Goal: Information Seeking & Learning: Learn about a topic

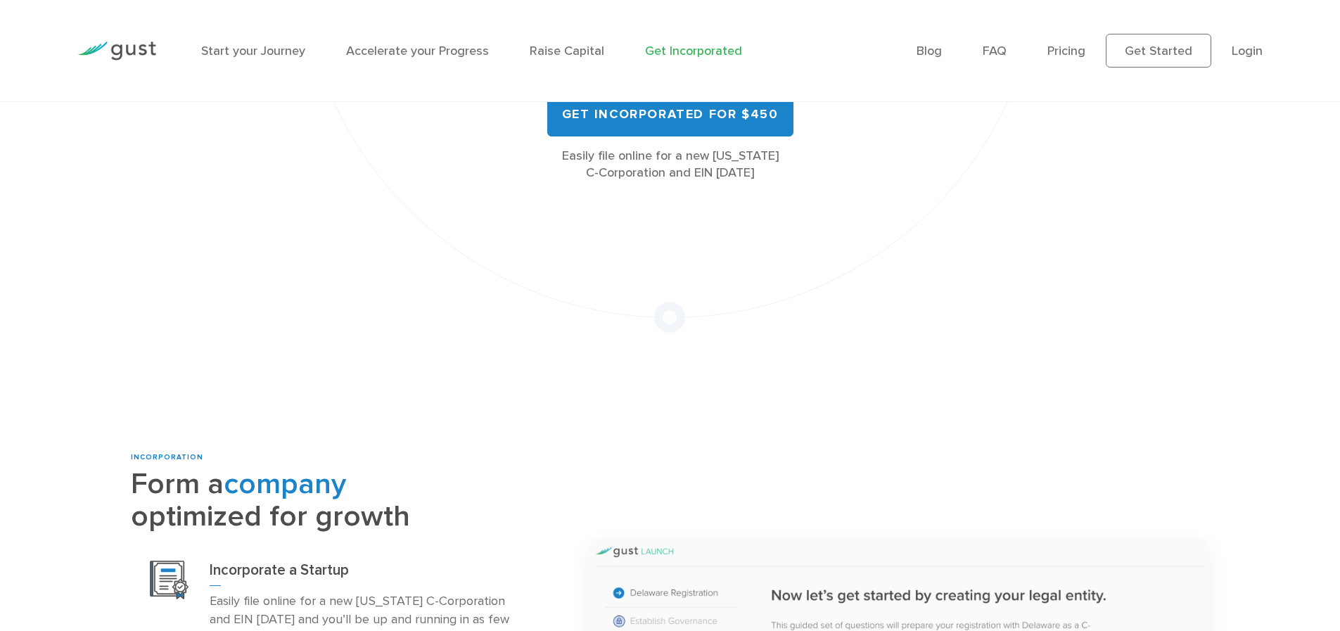
scroll to position [253, 0]
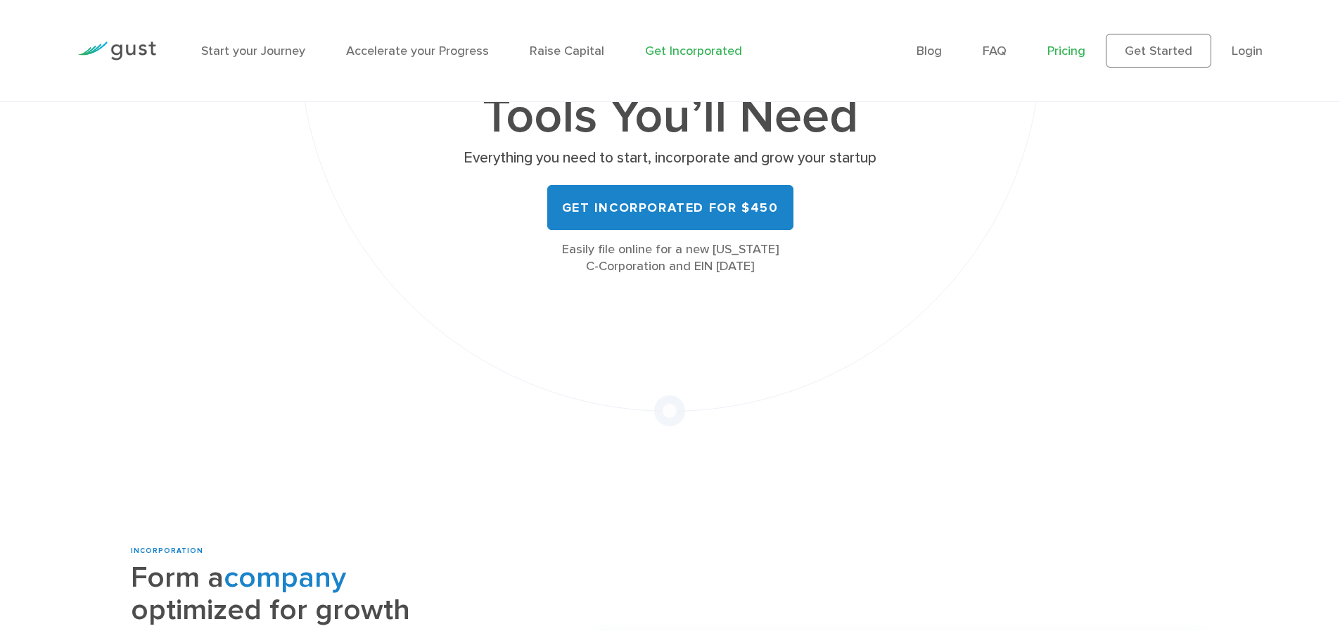
click at [1082, 45] on link "Pricing" at bounding box center [1066, 51] width 38 height 15
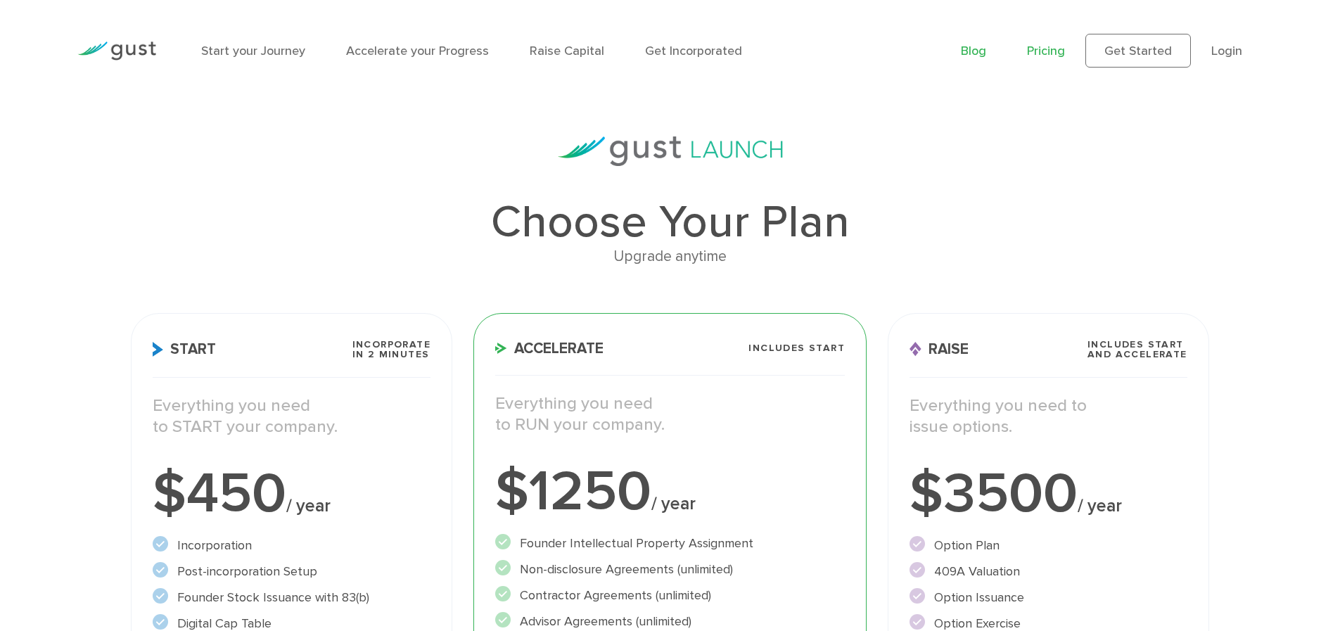
click at [980, 49] on link "Blog" at bounding box center [973, 51] width 25 height 15
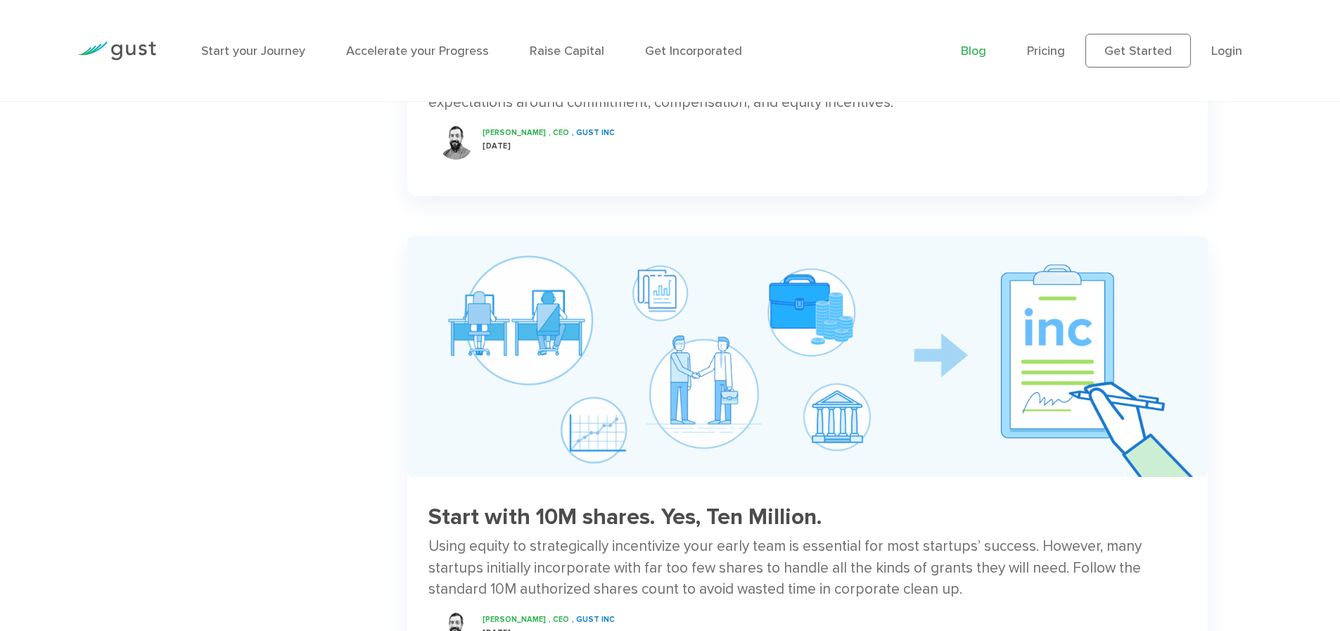
scroll to position [982, 0]
click at [546, 516] on h3 "Start with 10M shares. Yes, Ten Million." at bounding box center [807, 516] width 758 height 25
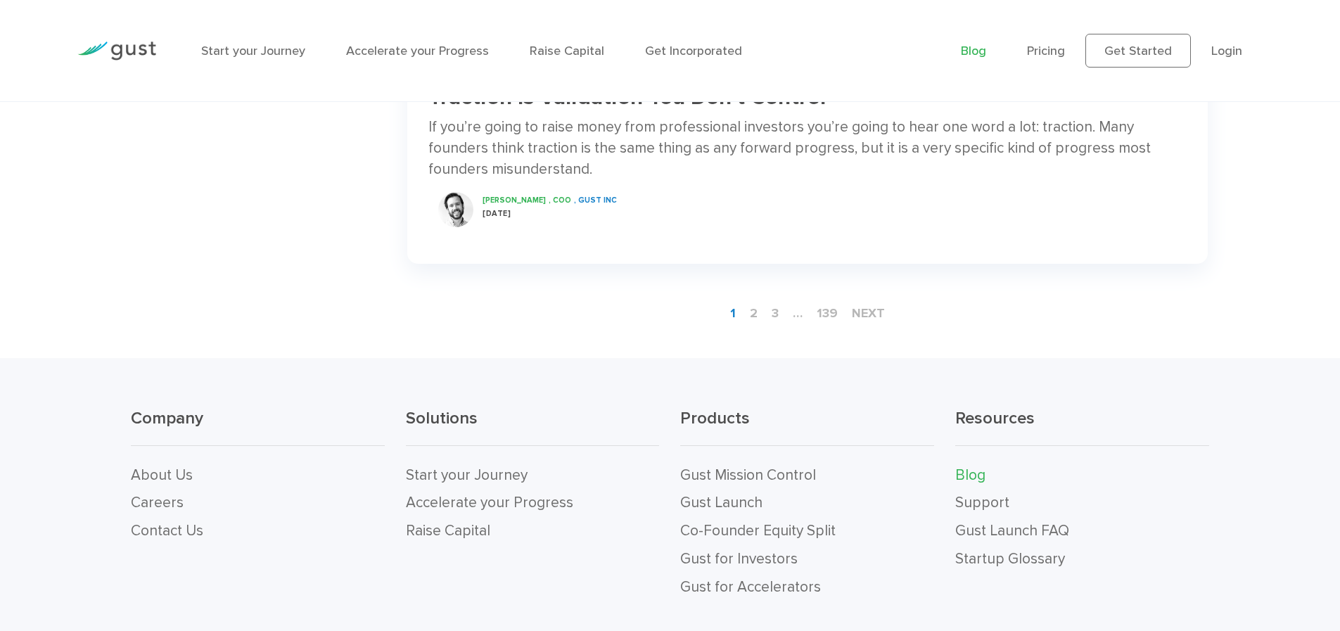
scroll to position [2516, 0]
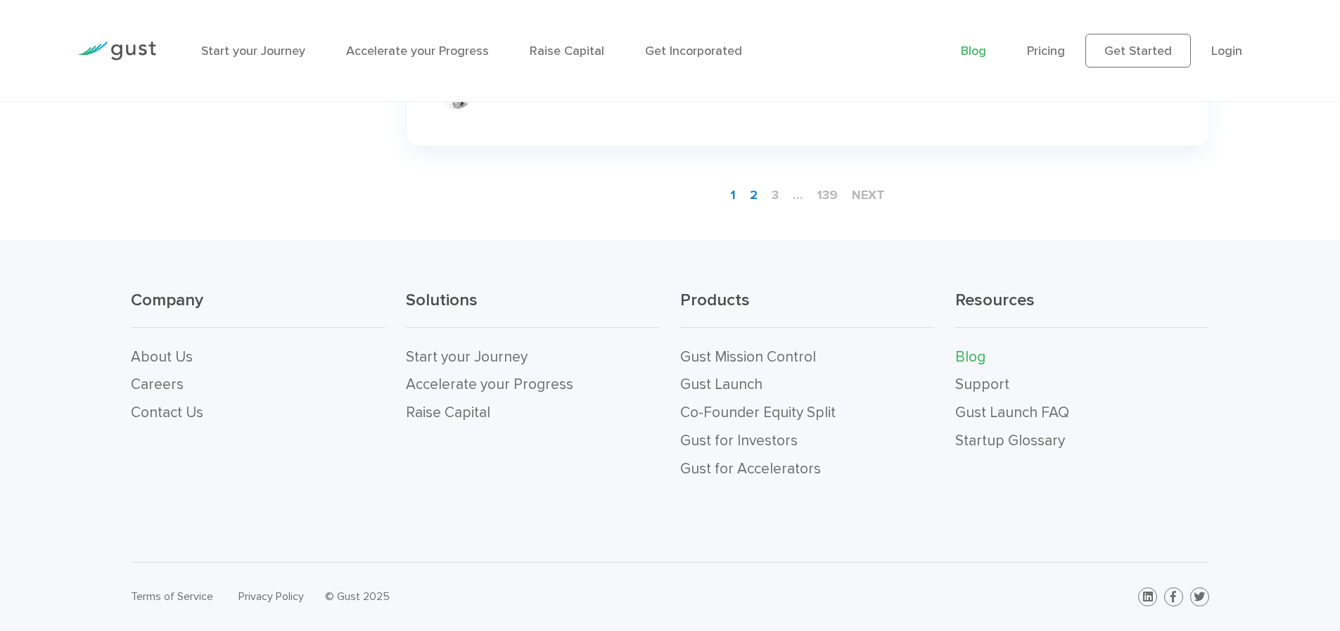
click at [750, 193] on link "2" at bounding box center [753, 195] width 19 height 26
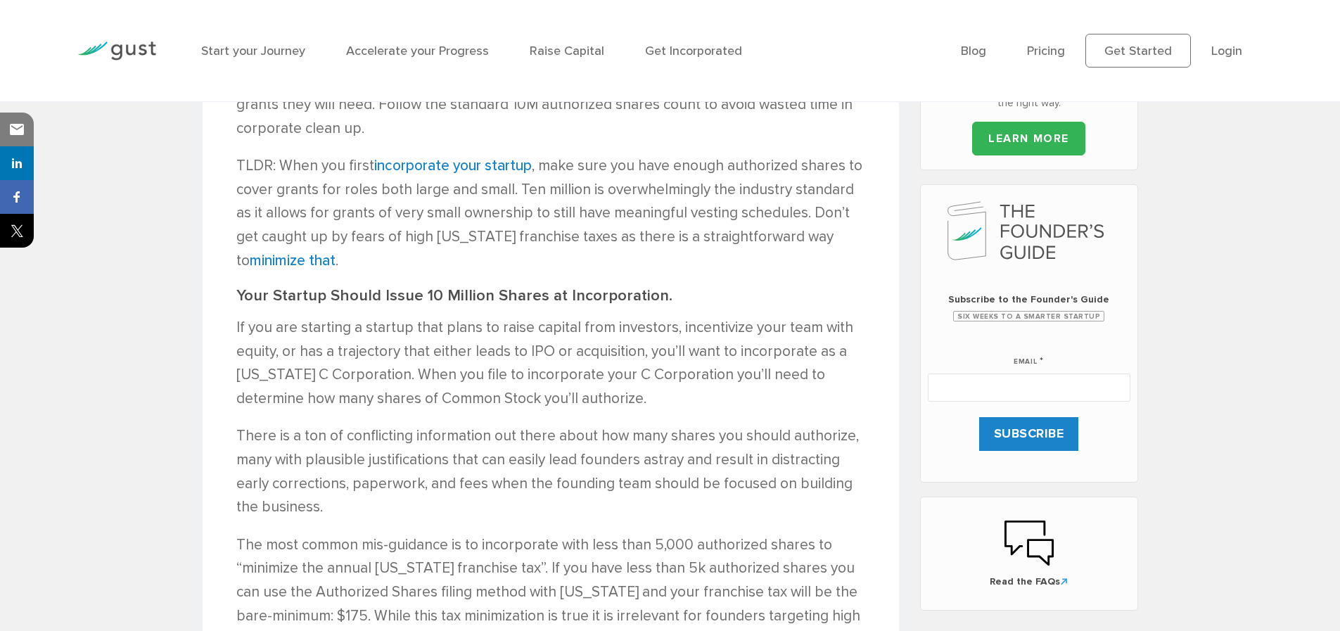
scroll to position [643, 0]
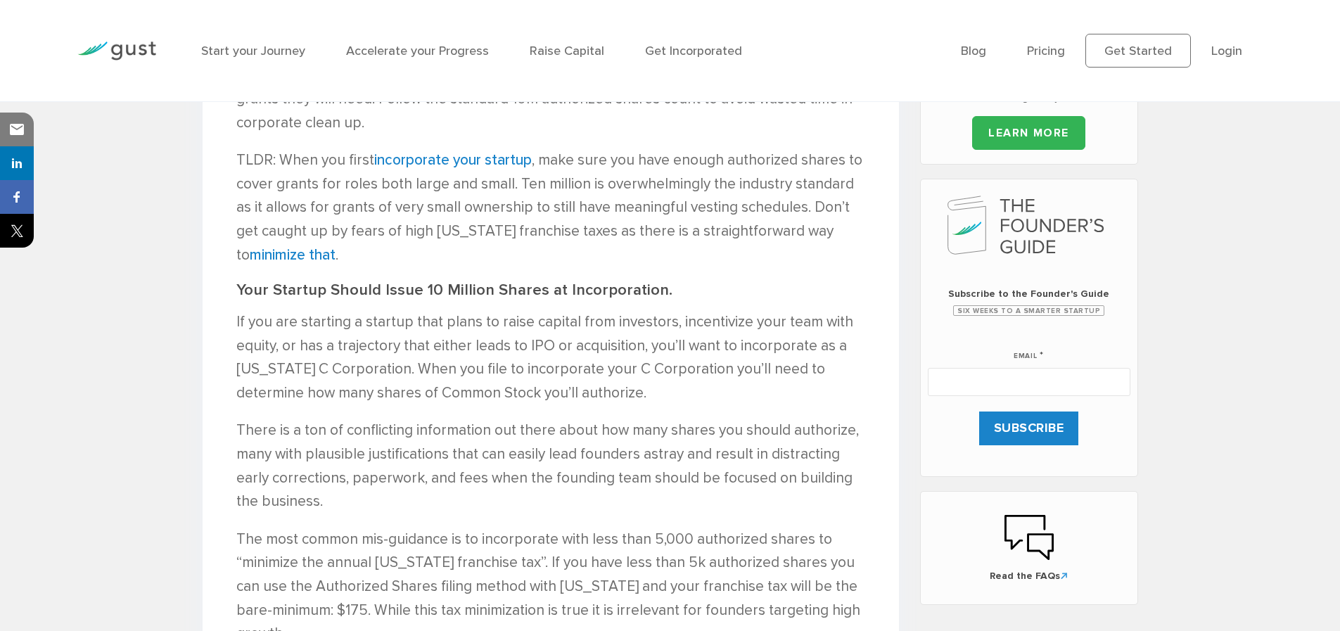
click at [956, 388] on input "Email *" at bounding box center [1029, 382] width 203 height 28
type input "r"
type input "manager@goldiloxhair.com"
click at [1044, 431] on input "SUBSCRIBE" at bounding box center [1029, 428] width 100 height 34
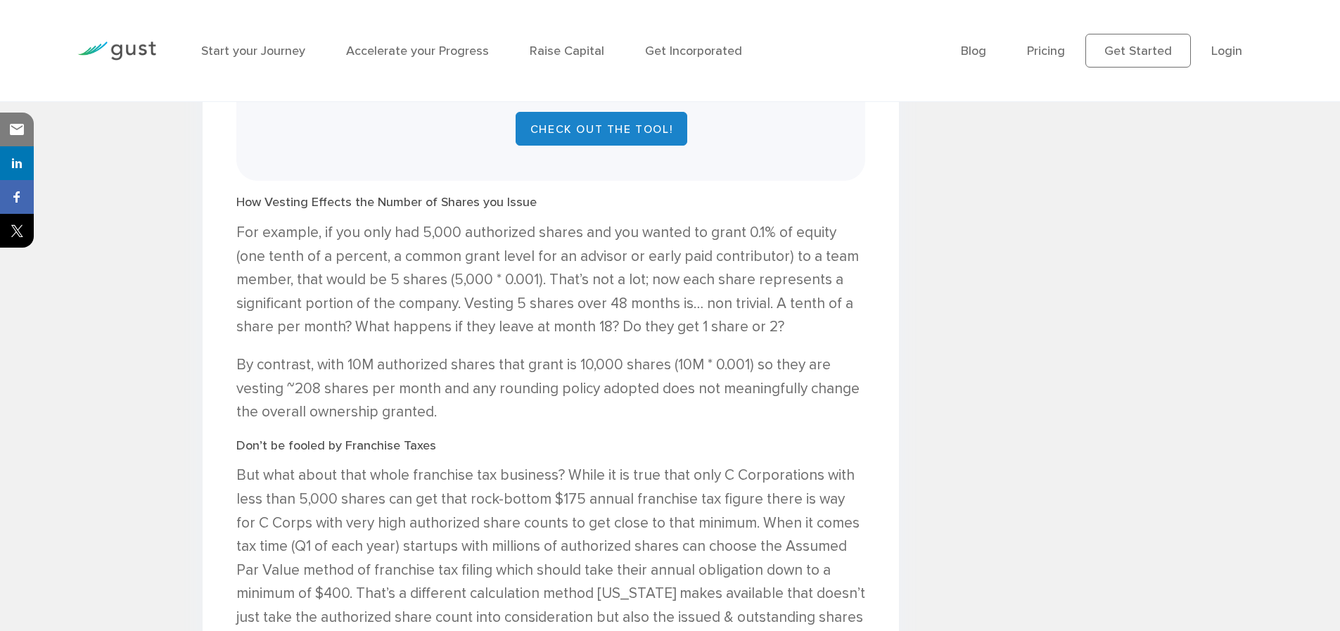
scroll to position [1414, 0]
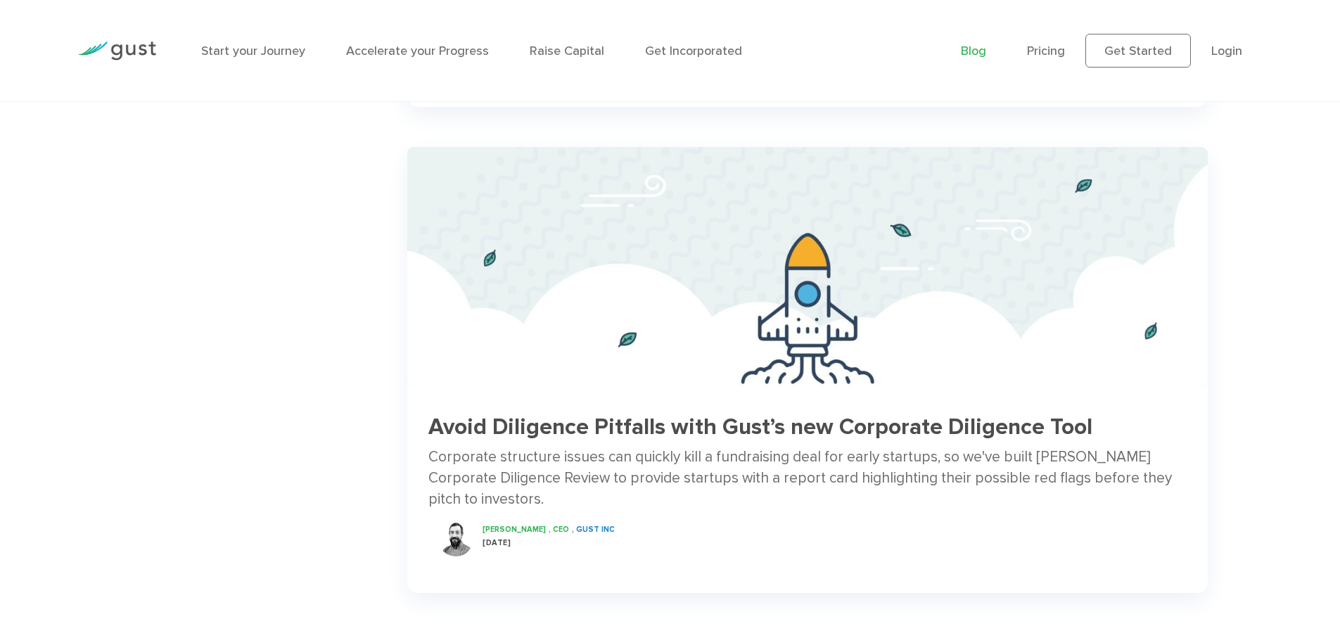
scroll to position [2075, 0]
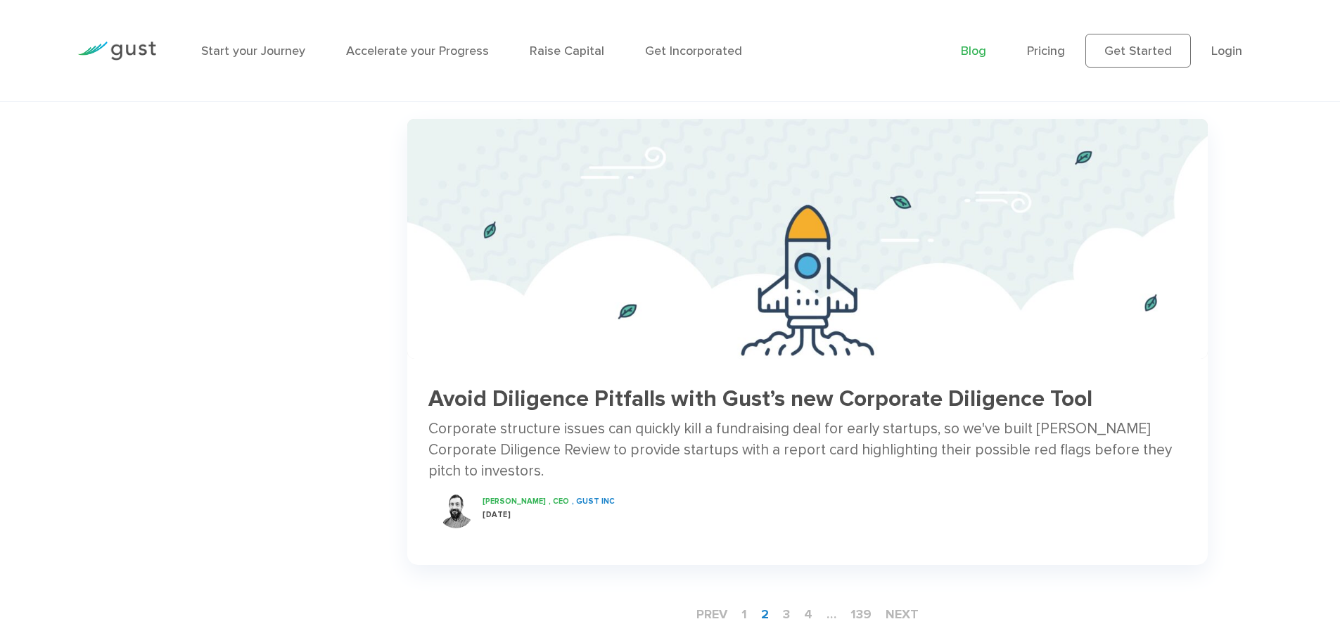
click at [489, 387] on h3 "Avoid Diligence Pitfalls with Gust’s new Corporate Diligence Tool" at bounding box center [807, 399] width 758 height 25
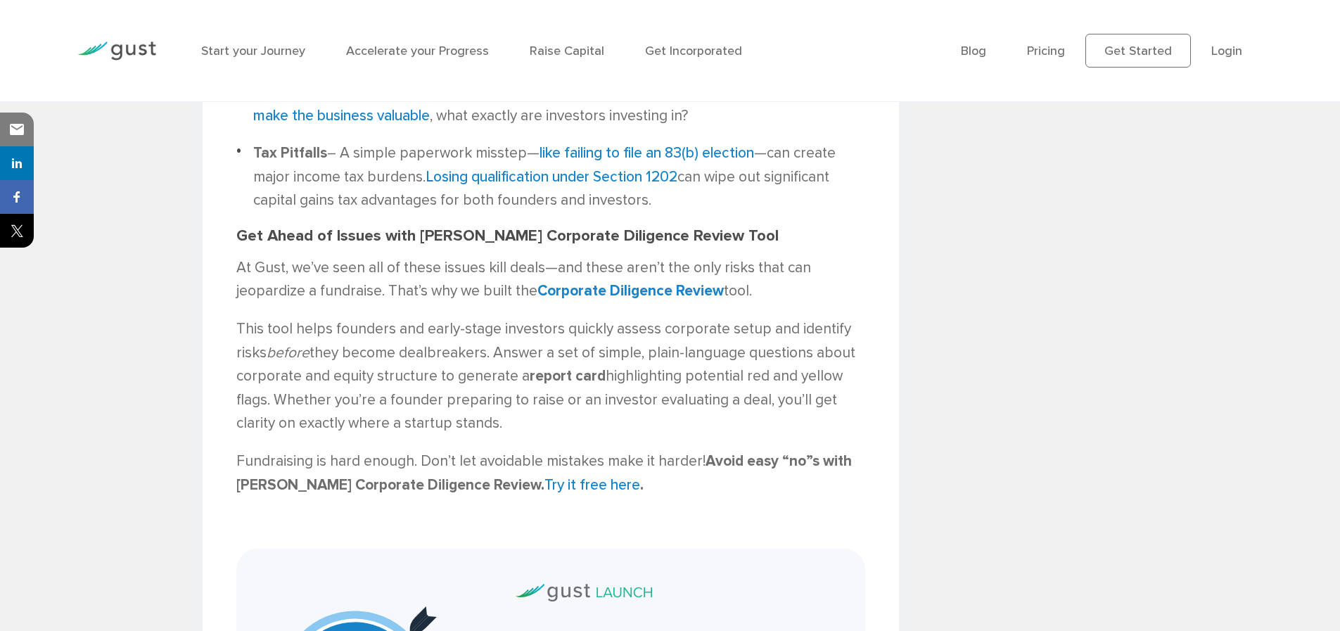
scroll to position [1445, 0]
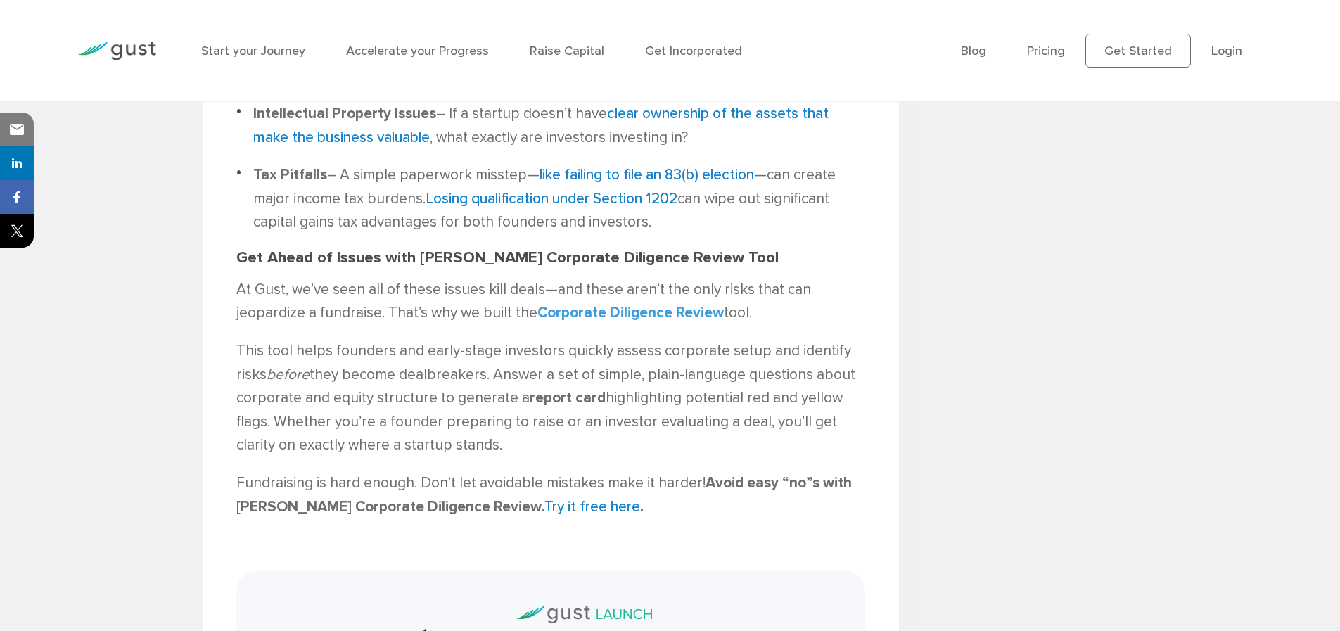
drag, startPoint x: 645, startPoint y: 288, endPoint x: 668, endPoint y: 291, distance: 23.4
click at [645, 304] on b "Corporate Diligence Review" at bounding box center [630, 313] width 186 height 18
